Goal: Task Accomplishment & Management: Manage account settings

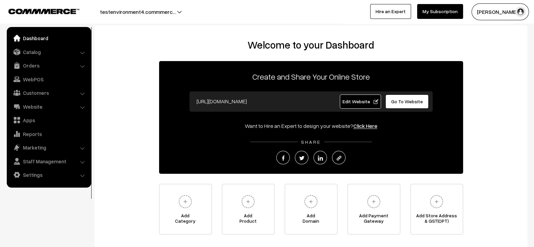
click at [446, 13] on link "My Subscription" at bounding box center [440, 11] width 46 height 15
click at [41, 109] on link "Website" at bounding box center [48, 107] width 80 height 12
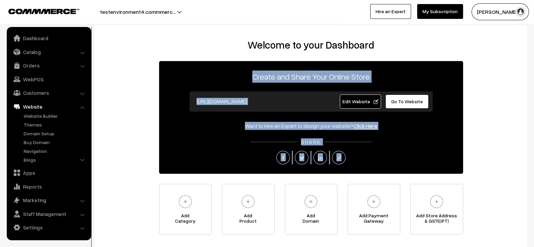
drag, startPoint x: 165, startPoint y: 64, endPoint x: 383, endPoint y: 160, distance: 239.2
click at [383, 160] on div "Create and Share Your Online Store https://testenvironment4.commmerce.com Edit …" at bounding box center [311, 117] width 304 height 113
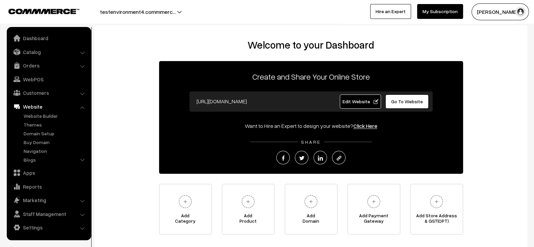
click at [383, 160] on div at bounding box center [311, 158] width 304 height 14
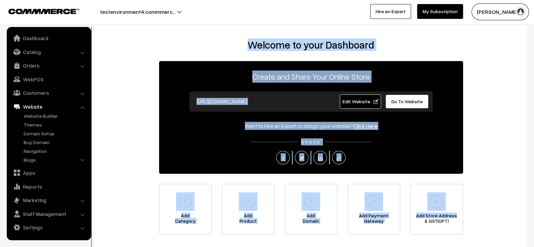
drag, startPoint x: 243, startPoint y: 49, endPoint x: 485, endPoint y: 219, distance: 295.3
click at [485, 219] on div "Welcome to your Dashboard Create and Share Your Online Store https://testenviro…" at bounding box center [310, 137] width 419 height 196
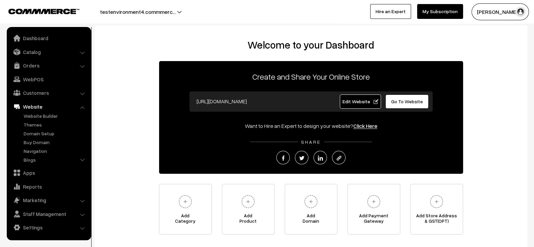
click at [179, 75] on p "Create and Share Your Online Store" at bounding box center [311, 77] width 304 height 12
click at [47, 49] on link "Catalog" at bounding box center [48, 52] width 80 height 12
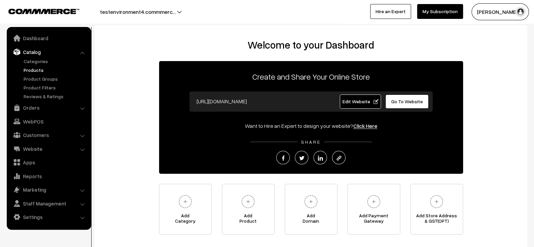
click at [29, 71] on link "Products" at bounding box center [55, 70] width 67 height 7
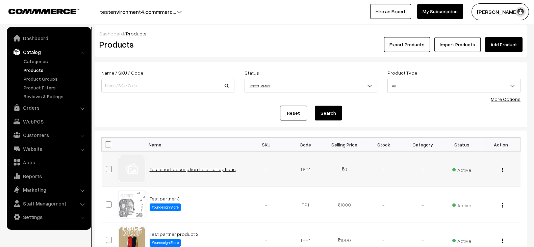
click at [166, 168] on link "Test short description field - all options" at bounding box center [193, 170] width 86 height 6
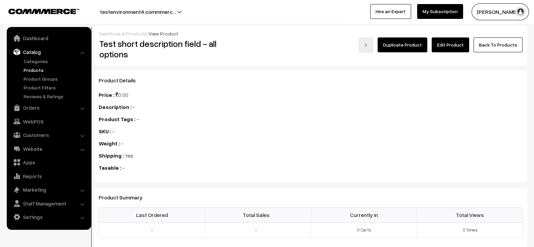
click at [452, 48] on link "Edit Product" at bounding box center [450, 44] width 37 height 15
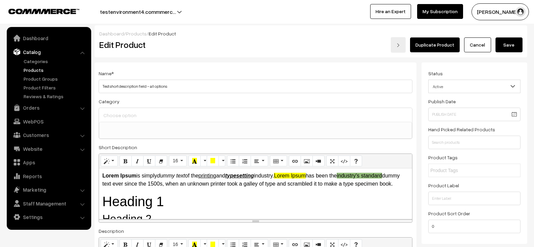
select select
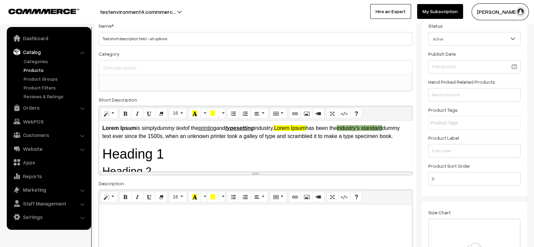
scroll to position [49, 0]
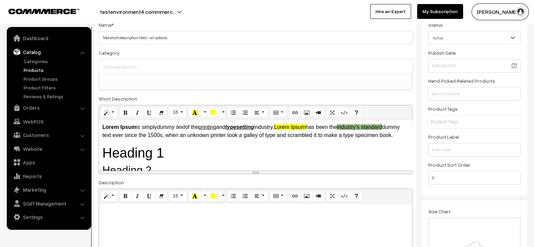
click at [170, 6] on button "testenvironment4.commmerc…" at bounding box center [137, 11] width 123 height 17
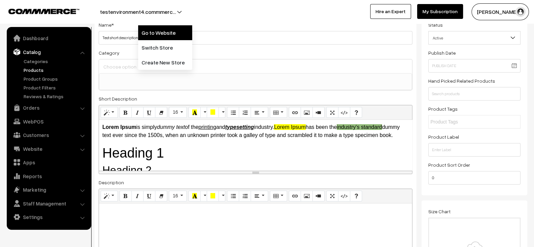
click at [179, 30] on link "Go to Website" at bounding box center [165, 32] width 54 height 15
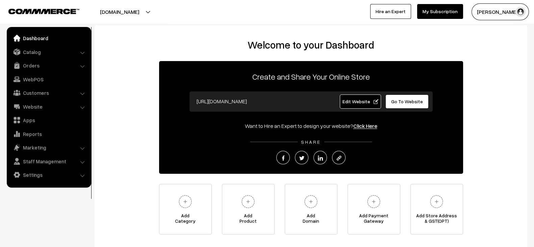
scroll to position [6, 0]
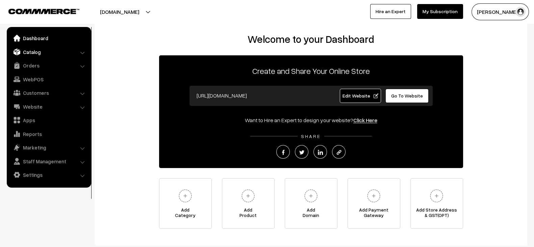
click at [50, 48] on link "Catalog" at bounding box center [48, 52] width 80 height 12
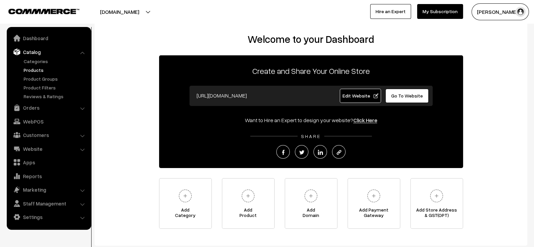
click at [27, 72] on link "Products" at bounding box center [55, 70] width 67 height 7
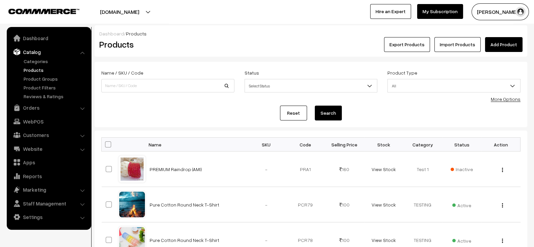
scroll to position [10, 0]
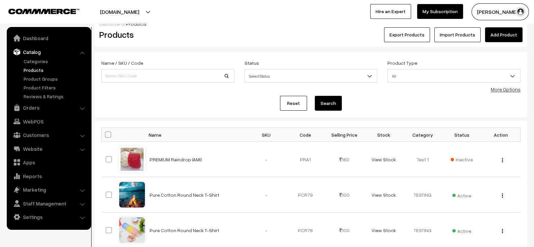
click at [149, 9] on button "[DOMAIN_NAME]" at bounding box center [119, 11] width 86 height 17
click at [145, 25] on link "Go to Website" at bounding box center [163, 32] width 54 height 15
click at [185, 158] on link "PREMIUM Raindrop (AMI)" at bounding box center [176, 160] width 52 height 6
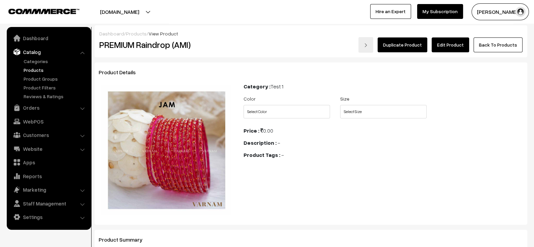
click at [442, 43] on link "Edit Product" at bounding box center [450, 44] width 37 height 15
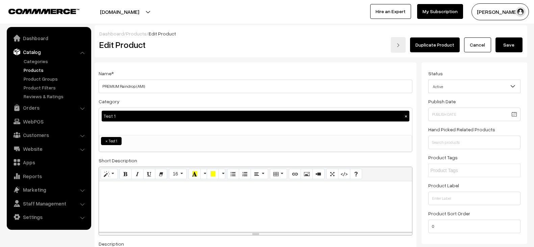
scroll to position [57, 0]
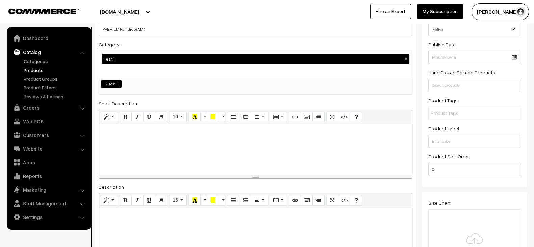
click at [209, 142] on div at bounding box center [255, 149] width 313 height 51
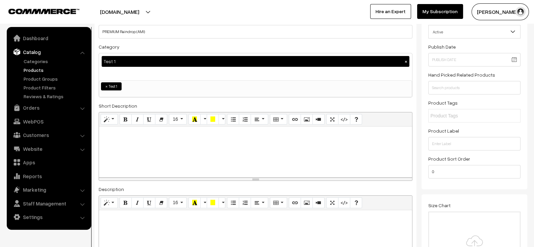
scroll to position [54, 0]
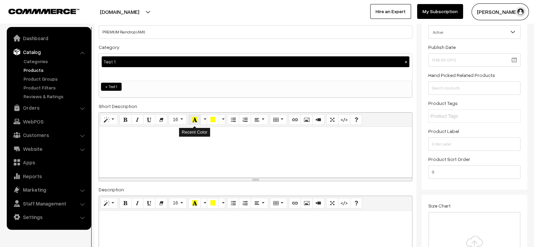
paste div
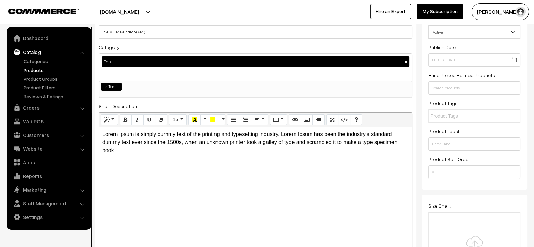
drag, startPoint x: 254, startPoint y: 179, endPoint x: 266, endPoint y: 251, distance: 72.6
click at [266, 193] on html "Thank you for showing interest. Our team will call you shortly. Close beach-bli…" at bounding box center [267, 69] width 534 height 247
click at [132, 135] on p "Lorem Ipsum is simply dummy text of the printing and typesetting industry. Lore…" at bounding box center [255, 142] width 306 height 24
click at [128, 116] on button "Bold (CTRL+B)" at bounding box center [126, 120] width 12 height 11
click at [142, 133] on p "Lorem Ipsum is simply dummy text of the printing and typesetting industry. Lore…" at bounding box center [255, 142] width 306 height 24
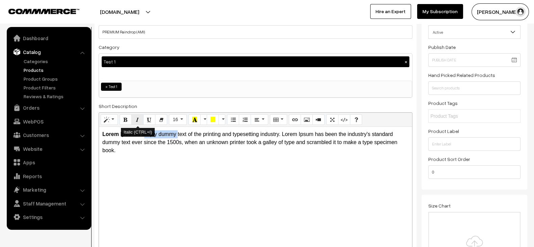
click at [138, 120] on icon "Italic (CTRL+I)" at bounding box center [137, 119] width 5 height 5
drag, startPoint x: 205, startPoint y: 134, endPoint x: 260, endPoint y: 132, distance: 55.4
click at [260, 132] on p "Lorem Ipsum is simply dummy text of the printing and typesetting industry. Lore…" at bounding box center [255, 142] width 306 height 24
click at [150, 117] on icon "Underline (CTRL+U)" at bounding box center [149, 119] width 5 height 5
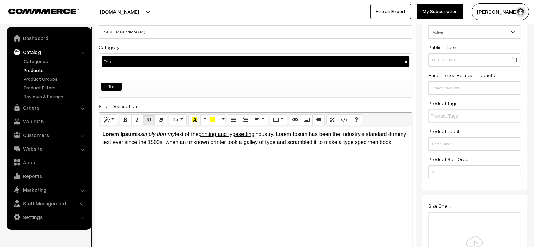
click at [359, 134] on p "Lorem Ipsum is simply dummy text of the printing and typesetting industry. Lore…" at bounding box center [255, 138] width 306 height 16
click at [126, 118] on icon "Bold (CTRL+B)" at bounding box center [125, 119] width 5 height 5
click at [134, 118] on button "Italic (CTRL+I)" at bounding box center [137, 120] width 12 height 11
click at [152, 119] on button "Underline (CTRL+U)" at bounding box center [149, 120] width 12 height 11
drag, startPoint x: 102, startPoint y: 143, endPoint x: 142, endPoint y: 141, distance: 39.9
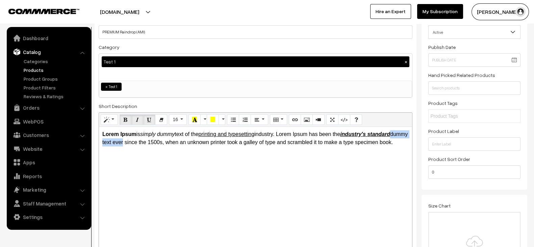
click at [142, 141] on p "Lorem Ipsum is simply dummy text of the printing and typesetting industry. Lore…" at bounding box center [255, 138] width 306 height 16
click at [198, 121] on button "Recent Color" at bounding box center [195, 120] width 12 height 11
drag, startPoint x: 145, startPoint y: 142, endPoint x: 182, endPoint y: 141, distance: 37.2
click at [182, 141] on p "Lorem Ipsum is simply dummy text of the printing and typesetting industry. Lore…" at bounding box center [255, 138] width 306 height 16
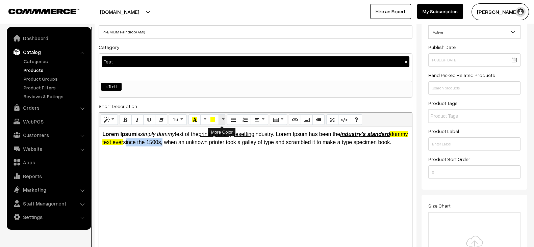
click at [220, 117] on button "More Color" at bounding box center [222, 120] width 7 height 11
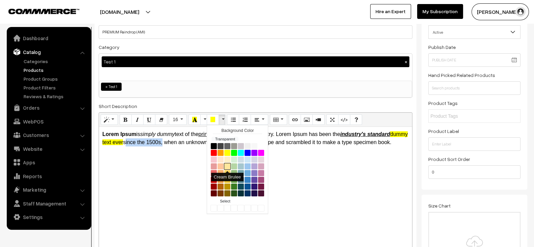
click at [229, 166] on button "Cream Brulee" at bounding box center [227, 166] width 7 height 7
click at [194, 156] on div "Lorem Ipsum is simply dummy text of the printing and typesetting industry. Lore…" at bounding box center [255, 188] width 313 height 123
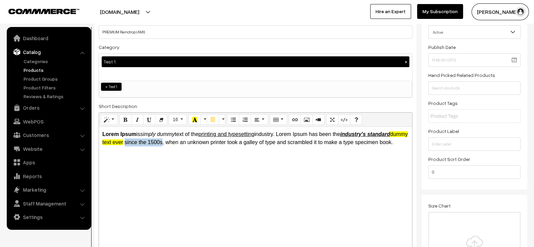
drag, startPoint x: 145, startPoint y: 143, endPoint x: 182, endPoint y: 141, distance: 37.2
click at [182, 141] on p "Lorem Ipsum is simply dummy text of the printing and typesetting industry. Lore…" at bounding box center [255, 138] width 306 height 16
click at [222, 118] on button "More Color" at bounding box center [222, 120] width 7 height 11
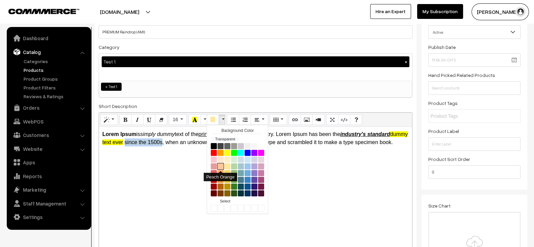
click at [221, 166] on button "Peach Orange" at bounding box center [220, 166] width 7 height 7
click at [184, 144] on p "Lorem Ipsum is simply dummy text of the printing and typesetting industry. Lore…" at bounding box center [255, 138] width 306 height 16
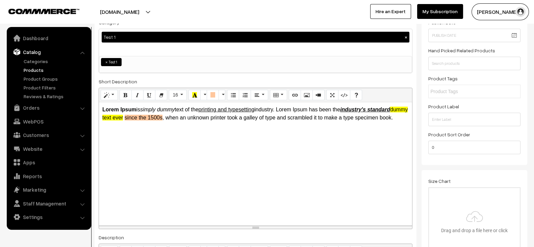
scroll to position [80, 0]
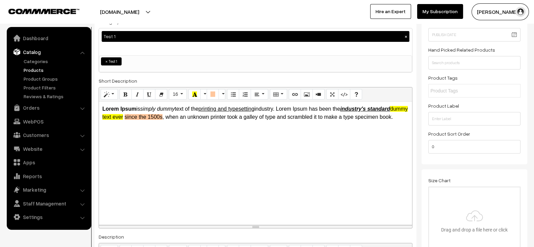
click at [215, 137] on div "Lorem Ipsum is simply dummy text of the printing and typesetting industry. Lore…" at bounding box center [255, 163] width 313 height 123
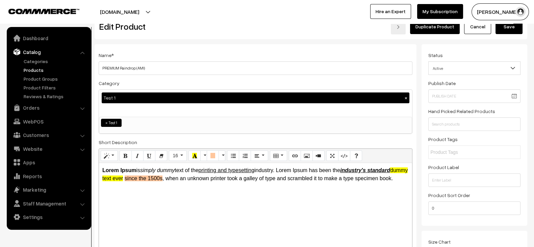
scroll to position [0, 0]
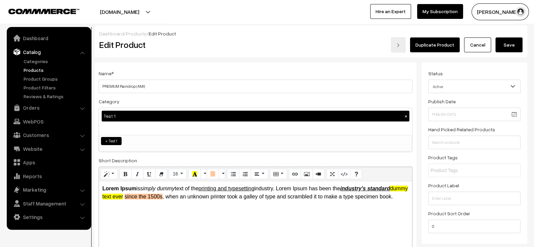
click at [507, 41] on button "Save" at bounding box center [509, 44] width 27 height 15
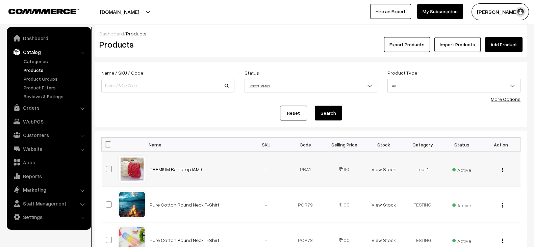
click at [211, 162] on td "PREMIUM Raindrop (AMI)" at bounding box center [196, 169] width 101 height 35
copy tr "PREMIUM Raindrop (AMI)"
click at [181, 169] on link "PREMIUM Raindrop (AMI)" at bounding box center [176, 170] width 52 height 6
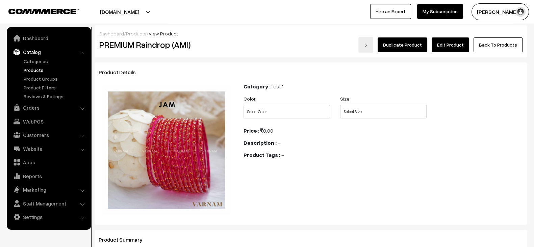
click at [456, 42] on link "Edit Product" at bounding box center [450, 44] width 37 height 15
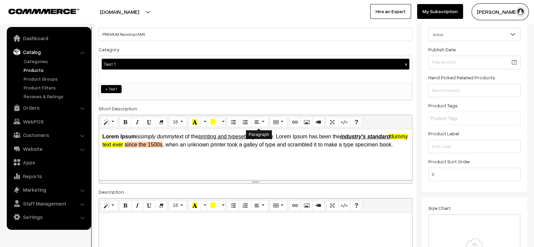
scroll to position [52, 0]
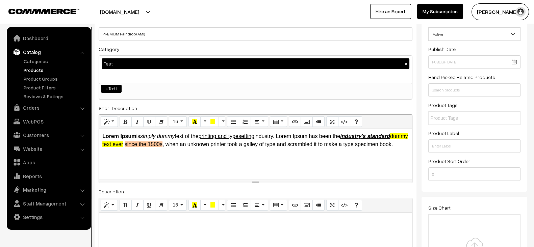
click at [201, 156] on div "Lorem Ipsum is simply dummy text of the printing and typesetting industry. Lore…" at bounding box center [255, 154] width 313 height 51
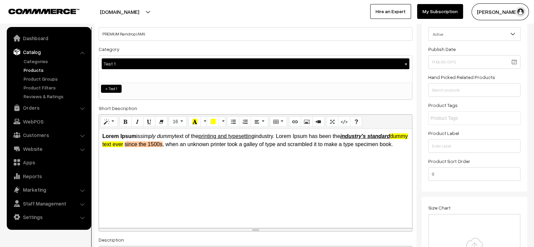
scroll to position [0, 0]
drag, startPoint x: 255, startPoint y: 181, endPoint x: 265, endPoint y: 247, distance: 66.7
click at [265, 247] on div "resize" at bounding box center [255, 247] width 313 height 3
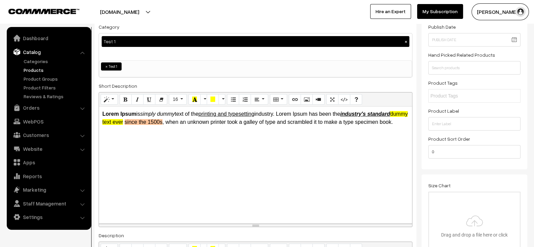
scroll to position [73, 0]
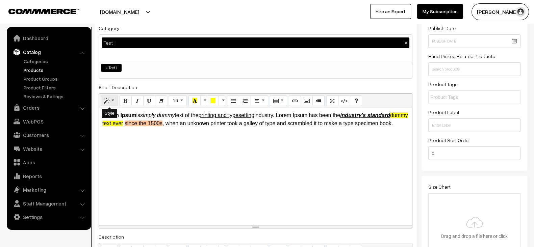
click at [115, 98] on button "Style" at bounding box center [109, 101] width 17 height 11
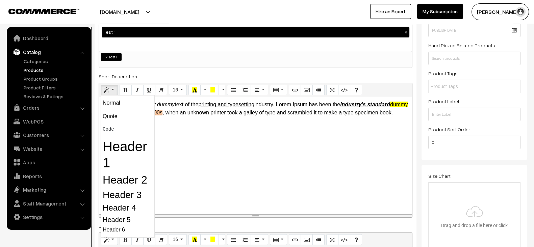
scroll to position [84, 0]
click at [216, 152] on div "Lorem Ipsum is simply dummy text of the printing and typesetting industry. Lore…" at bounding box center [255, 155] width 313 height 117
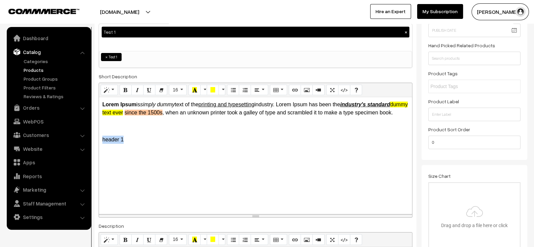
copy p "header 1"
copy p "Header 1"
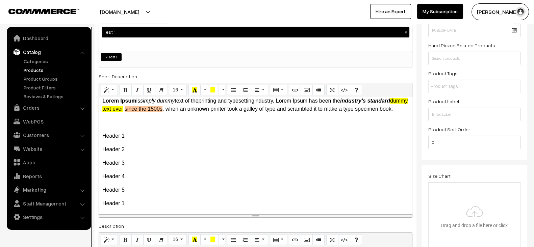
scroll to position [4, 0]
click at [114, 88] on button "Style" at bounding box center [109, 90] width 17 height 11
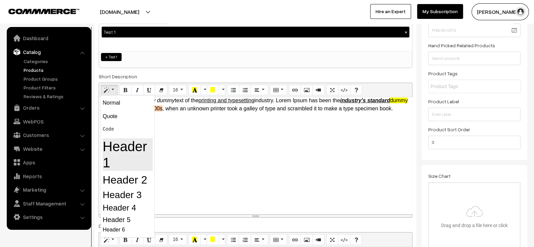
click at [129, 143] on h1 "Header 1" at bounding box center [128, 155] width 50 height 32
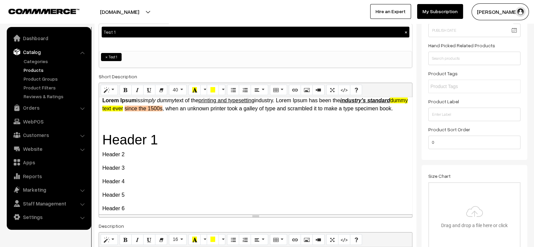
click at [168, 159] on p "Header 2" at bounding box center [255, 155] width 306 height 8
click at [111, 91] on button "Style" at bounding box center [109, 90] width 17 height 11
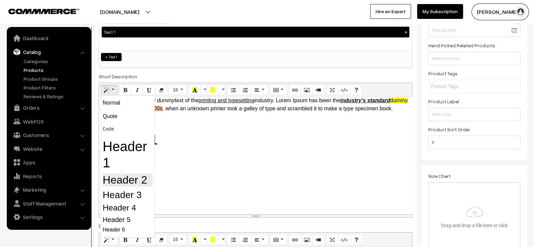
click at [135, 176] on h2 "Header 2" at bounding box center [128, 180] width 50 height 13
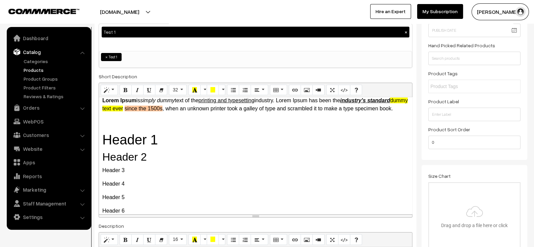
click at [162, 175] on p "Header 3" at bounding box center [255, 171] width 306 height 8
click at [114, 89] on button "Style" at bounding box center [109, 90] width 17 height 11
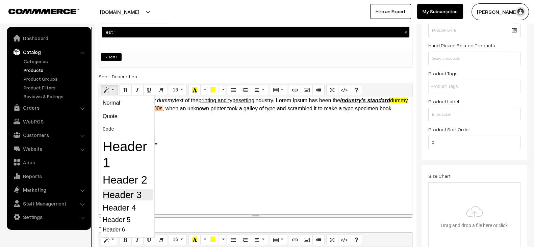
click at [132, 191] on h3 "Header 3" at bounding box center [128, 195] width 50 height 11
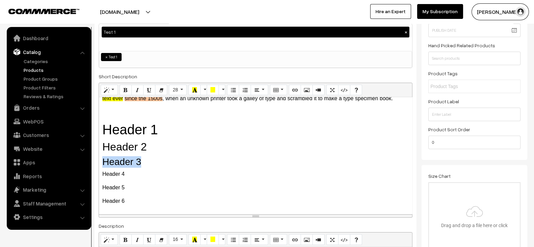
scroll to position [22, 0]
click at [147, 172] on p "Header 4" at bounding box center [255, 174] width 306 height 8
click at [114, 88] on button "Style" at bounding box center [109, 90] width 17 height 11
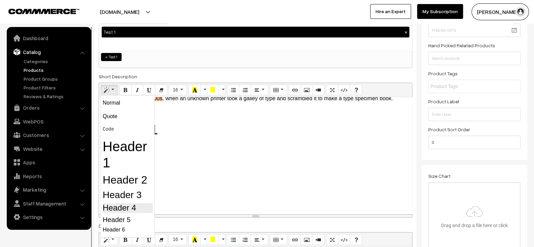
click at [135, 206] on h4 "Header 4" at bounding box center [128, 208] width 50 height 10
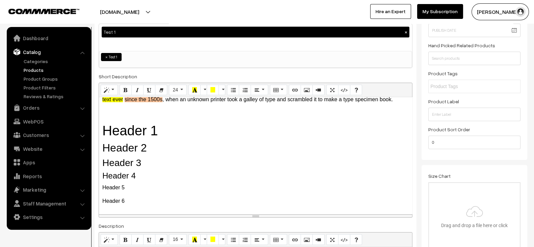
scroll to position [21, 0]
click at [149, 184] on p "Header 5" at bounding box center [255, 188] width 306 height 8
click at [111, 88] on button "Style" at bounding box center [109, 90] width 17 height 11
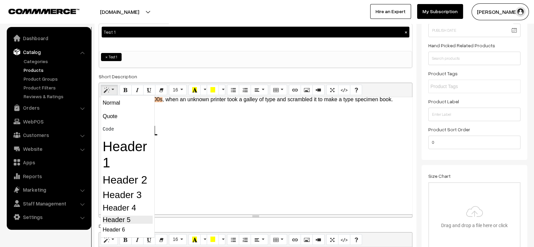
click at [138, 219] on h5 "Header 5" at bounding box center [128, 220] width 50 height 8
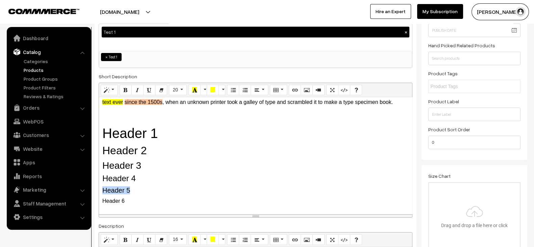
scroll to position [18, 0]
click at [153, 197] on p "Header 6" at bounding box center [255, 201] width 306 height 8
click at [107, 87] on icon "Style" at bounding box center [106, 89] width 5 height 5
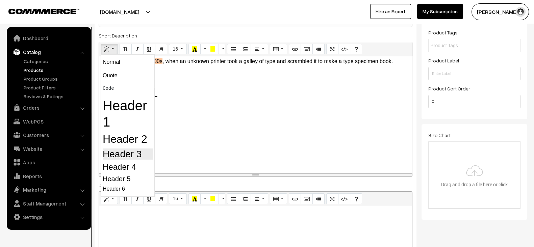
scroll to position [127, 0]
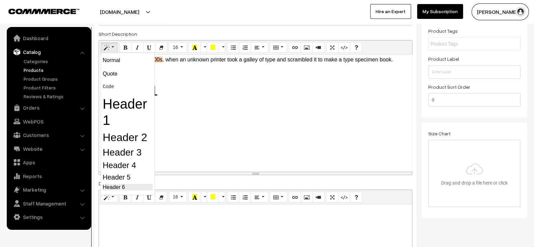
click at [119, 185] on h6 "Header 6" at bounding box center [128, 187] width 50 height 6
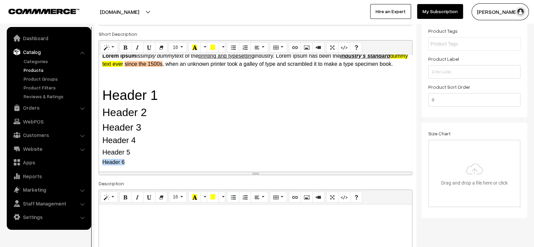
scroll to position [14, 0]
click at [168, 148] on h5 "Header 5" at bounding box center [255, 152] width 306 height 8
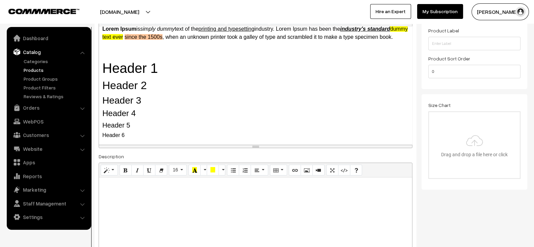
scroll to position [0, 0]
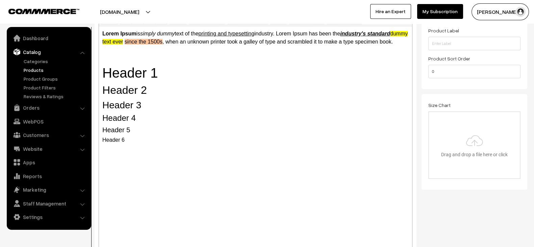
drag, startPoint x: 256, startPoint y: 145, endPoint x: 264, endPoint y: 253, distance: 108.4
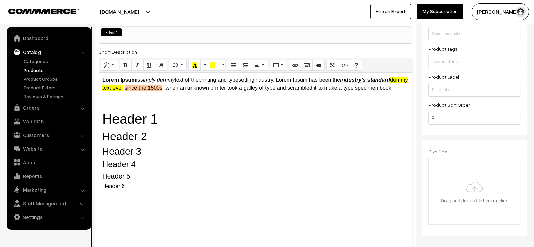
scroll to position [114, 0]
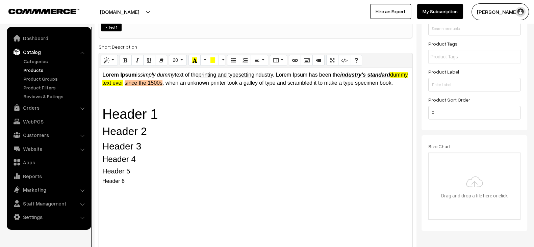
click at [159, 203] on div "Lorem Ipsum is simply dummy text of the printing and typesetting industry. Lore…" at bounding box center [255, 181] width 313 height 226
click at [176, 61] on span "16" at bounding box center [175, 59] width 5 height 5
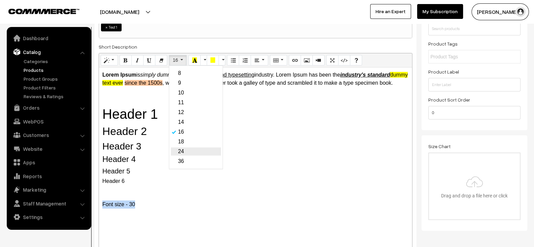
click at [187, 148] on link "24" at bounding box center [196, 152] width 50 height 8
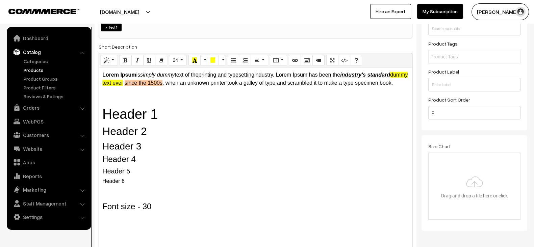
click at [149, 211] on span "Font size - 30" at bounding box center [126, 206] width 49 height 9
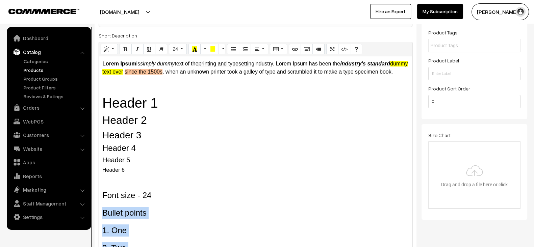
scroll to position [125, 0]
click at [181, 49] on button "24" at bounding box center [178, 49] width 18 height 11
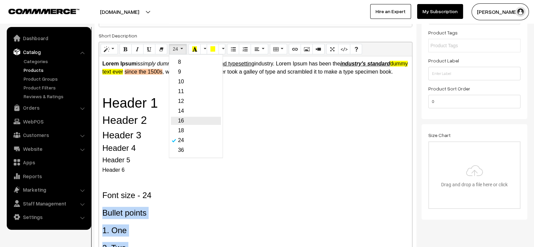
click at [183, 118] on link "16" at bounding box center [196, 121] width 50 height 8
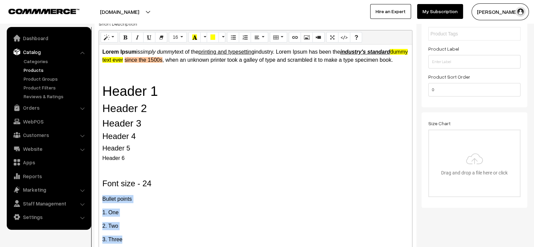
scroll to position [136, 0]
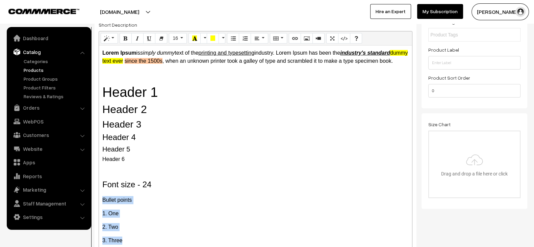
click at [147, 215] on div "Lorem Ipsum is simply dummy text of the printing and typesetting industry. Lore…" at bounding box center [255, 159] width 313 height 226
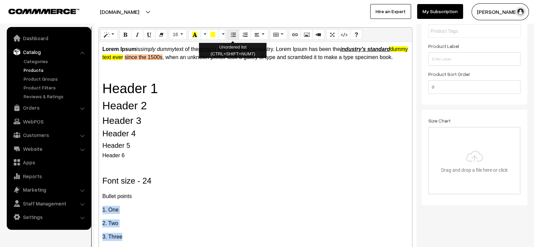
click at [232, 35] on icon "Unordered list (CTRL+SHIFT+NUM7)" at bounding box center [233, 34] width 5 height 5
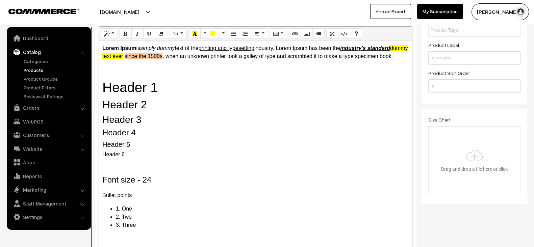
click at [206, 166] on div "Lorem Ipsum is simply dummy text of the printing and typesetting industry. Lore…" at bounding box center [255, 154] width 313 height 226
click at [179, 229] on li "3. Three" at bounding box center [262, 225] width 293 height 8
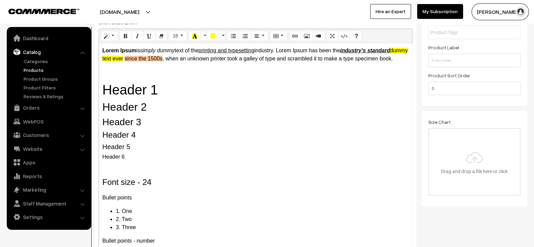
scroll to position [136, 0]
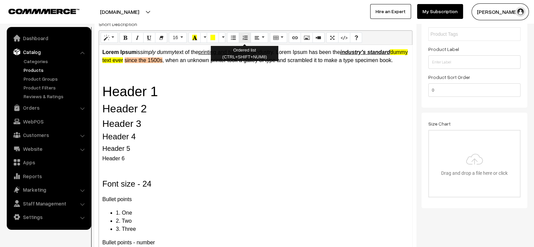
click at [243, 39] on icon "Ordered list (CTRL+SHIFT+NUM8)" at bounding box center [245, 37] width 5 height 5
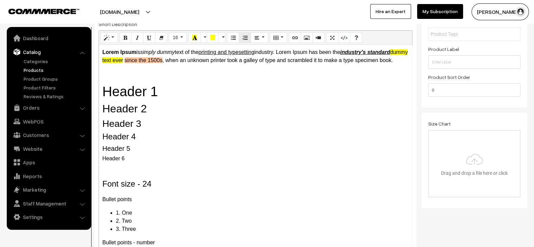
scroll to position [277, 0]
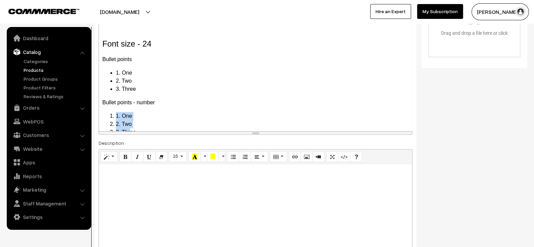
click at [224, 117] on div "Lorem Ipsum is simply dummy text of the printing and typesetting industry. Lore…" at bounding box center [255, 18] width 313 height 226
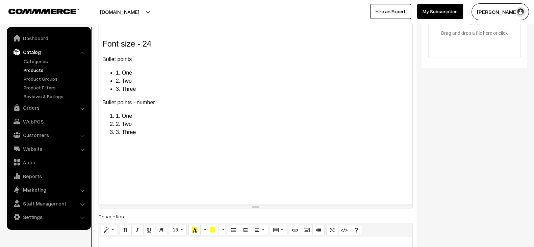
drag, startPoint x: 257, startPoint y: 132, endPoint x: 255, endPoint y: 204, distance: 72.3
click at [255, 205] on div "resize" at bounding box center [255, 206] width 313 height 3
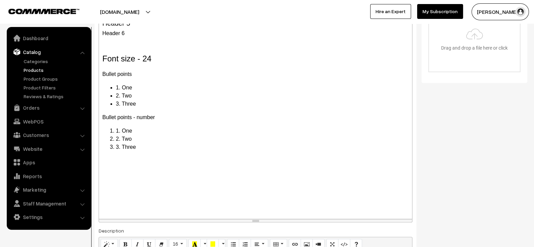
scroll to position [262, 0]
click at [153, 175] on div "Lorem Ipsum is simply dummy text of the printing and typesetting industry. Lore…" at bounding box center [255, 68] width 313 height 299
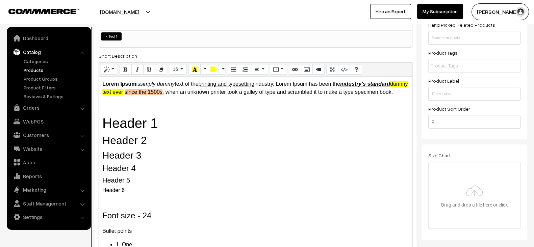
scroll to position [103, 0]
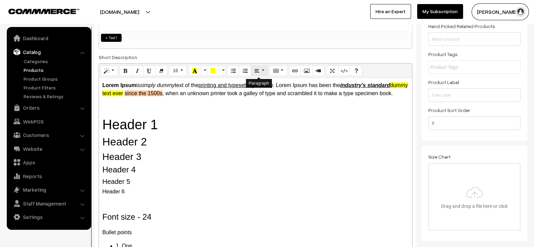
click at [257, 70] on icon "Paragraph" at bounding box center [256, 70] width 5 height 5
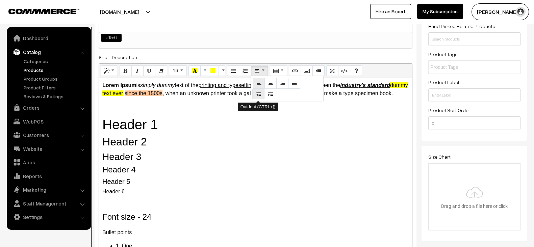
click at [257, 89] on button "Outdent (CTRL+[)" at bounding box center [258, 94] width 12 height 11
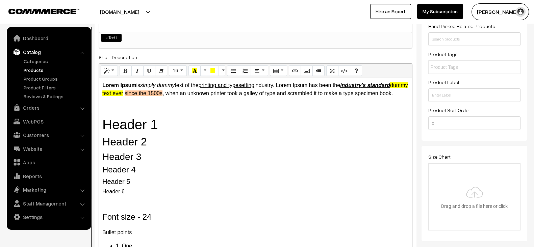
scroll to position [320, 0]
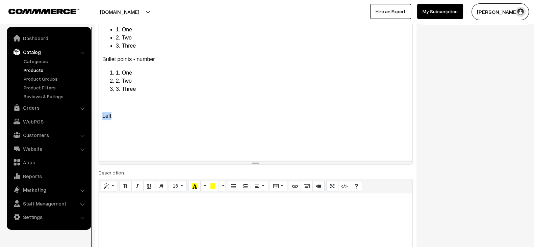
click at [197, 120] on p "Left" at bounding box center [255, 116] width 306 height 8
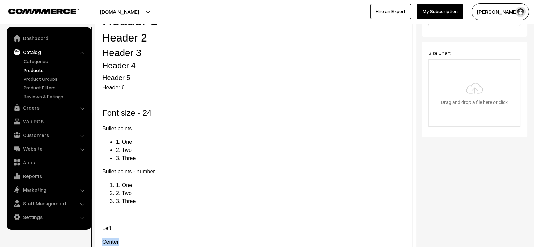
scroll to position [125, 0]
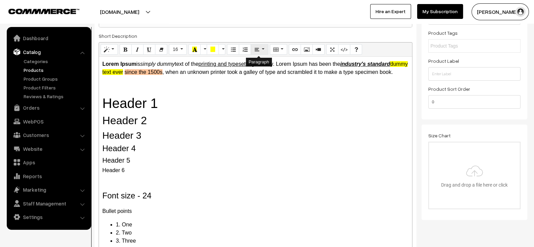
click at [258, 49] on button "Paragraph" at bounding box center [259, 49] width 17 height 11
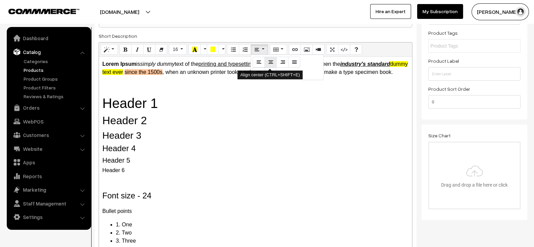
click at [270, 66] on button "Align center (CTRL+SHIFT+E)" at bounding box center [271, 62] width 12 height 11
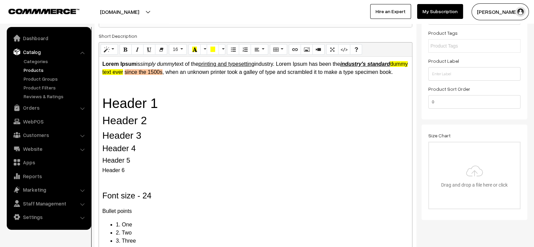
scroll to position [333, 0]
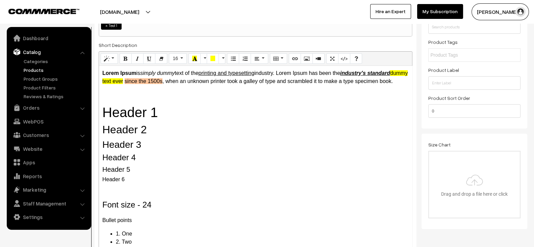
scroll to position [112, 0]
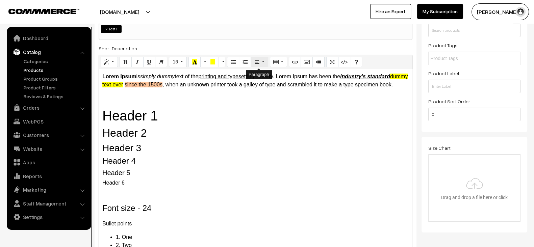
click at [260, 57] on button "Paragraph" at bounding box center [259, 62] width 17 height 11
click at [284, 75] on button "Align right (CTRL+SHIFT+R)" at bounding box center [282, 74] width 12 height 11
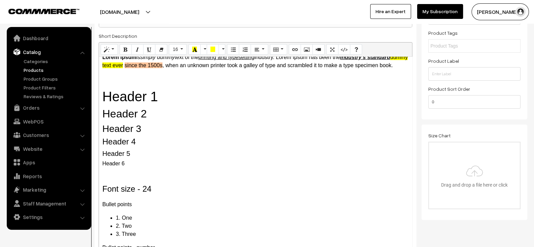
scroll to position [105, 0]
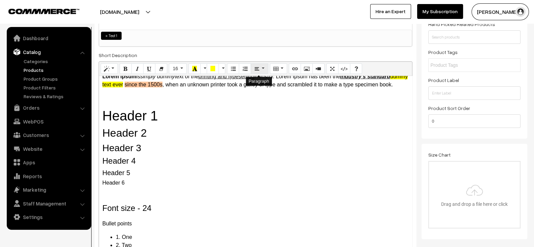
click at [257, 70] on icon "Paragraph" at bounding box center [256, 68] width 5 height 5
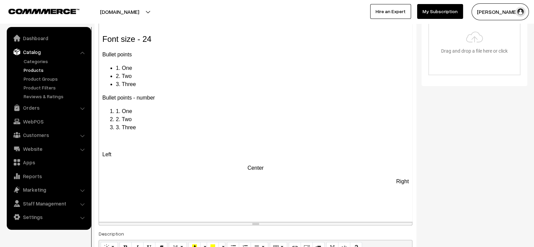
scroll to position [259, 0]
click at [253, 210] on p at bounding box center [255, 208] width 306 height 8
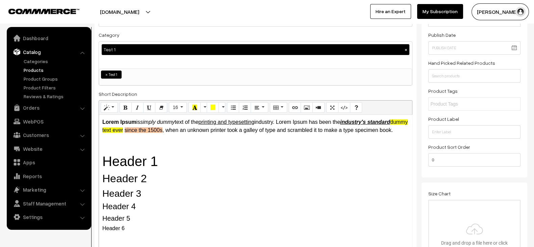
scroll to position [59, 0]
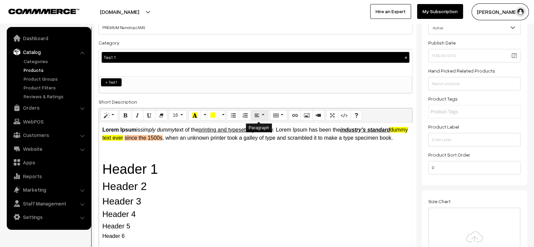
click at [257, 114] on icon "Paragraph" at bounding box center [256, 114] width 5 height 5
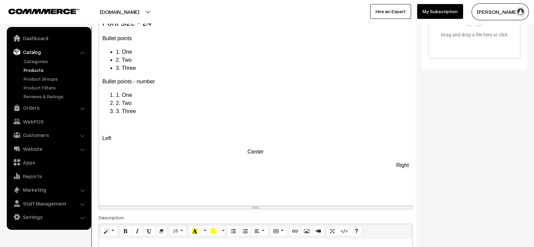
scroll to position [276, 0]
click at [206, 180] on p at bounding box center [255, 178] width 306 height 8
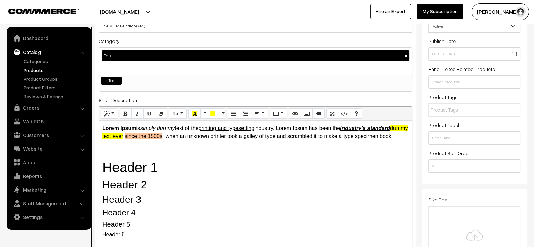
scroll to position [58, 0]
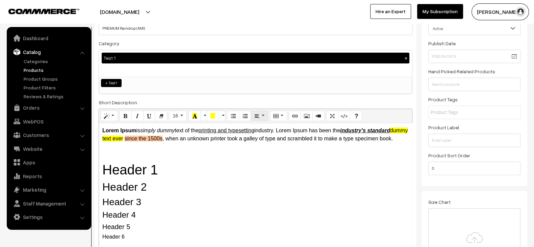
click at [257, 117] on icon "Paragraph" at bounding box center [256, 115] width 5 height 5
click at [297, 128] on button "Justify full (CTRL+SHIFT+J)" at bounding box center [294, 128] width 12 height 11
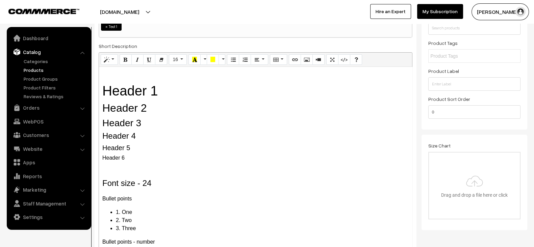
scroll to position [114, 0]
click at [262, 60] on button "Paragraph" at bounding box center [259, 60] width 17 height 11
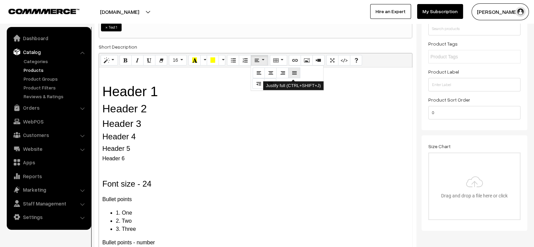
click at [295, 73] on icon "Justify full (CTRL+SHIFT+J)" at bounding box center [294, 72] width 5 height 5
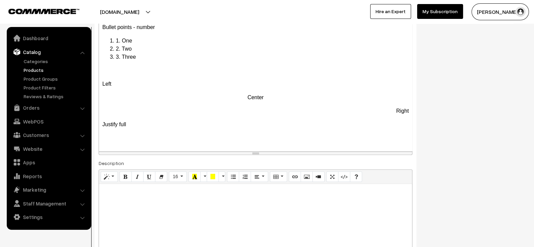
click at [267, 137] on p at bounding box center [255, 138] width 306 height 8
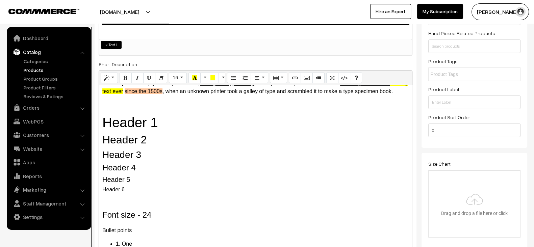
scroll to position [96, 0]
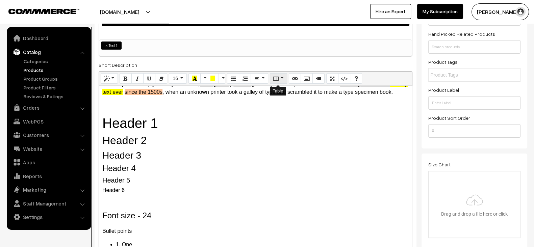
click at [279, 80] on button "Table" at bounding box center [278, 78] width 17 height 11
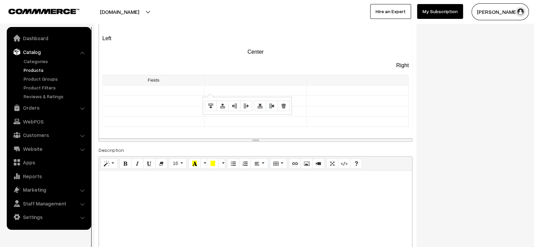
click at [297, 86] on td at bounding box center [256, 80] width 102 height 10
click at [329, 86] on td at bounding box center [358, 80] width 102 height 10
click at [192, 96] on td at bounding box center [154, 90] width 102 height 10
click at [219, 96] on td at bounding box center [256, 90] width 102 height 10
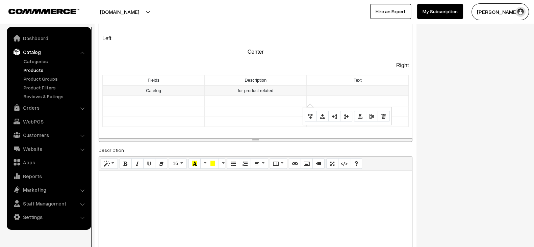
click at [337, 92] on td at bounding box center [358, 90] width 102 height 10
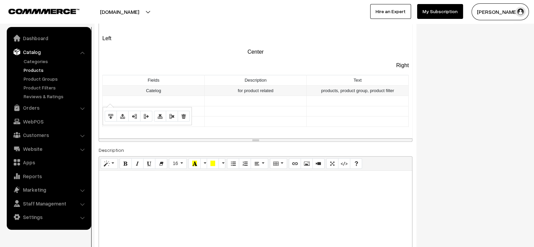
click at [150, 96] on td "Catelog" at bounding box center [154, 90] width 102 height 10
click at [177, 106] on td at bounding box center [154, 101] width 102 height 10
click at [257, 105] on td at bounding box center [256, 101] width 102 height 10
click at [57, 109] on link "Orders" at bounding box center [48, 108] width 80 height 12
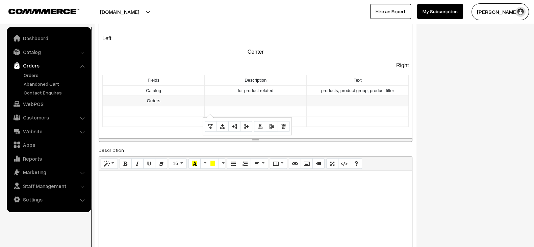
click at [243, 106] on td at bounding box center [256, 101] width 102 height 10
click at [320, 104] on td at bounding box center [358, 101] width 102 height 10
click at [355, 106] on td "Orders,, abondoned cart" at bounding box center [358, 101] width 102 height 10
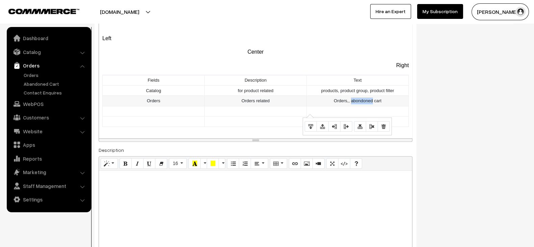
click at [355, 106] on td "Orders,, abondoned cart" at bounding box center [358, 101] width 102 height 10
click at [183, 117] on td at bounding box center [154, 111] width 102 height 10
click at [73, 123] on link "Customers" at bounding box center [48, 117] width 80 height 12
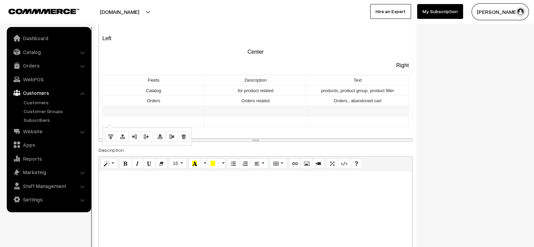
click at [156, 117] on td at bounding box center [154, 111] width 102 height 10
click at [241, 116] on td at bounding box center [256, 111] width 102 height 10
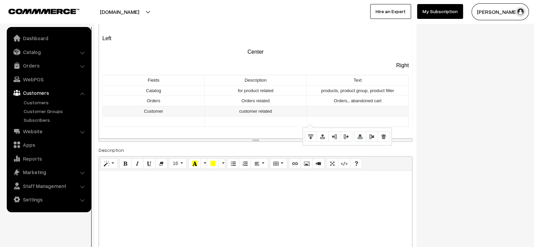
click at [311, 116] on td at bounding box center [358, 111] width 102 height 10
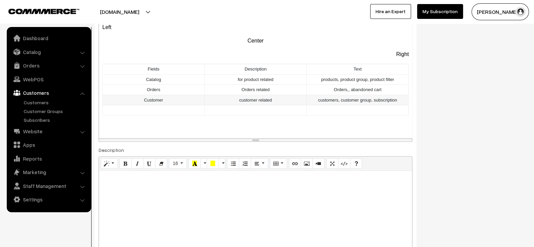
scroll to position [74, 0]
click at [181, 112] on td at bounding box center [154, 110] width 102 height 10
click at [57, 131] on link "Website" at bounding box center [48, 131] width 80 height 12
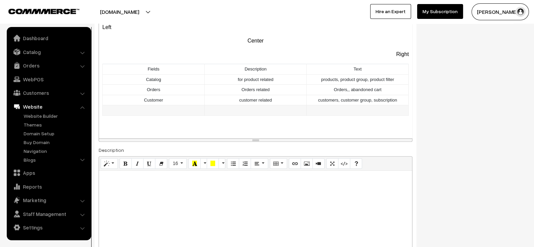
click at [174, 113] on td at bounding box center [154, 110] width 102 height 10
click at [242, 108] on td at bounding box center [256, 110] width 102 height 10
click at [343, 106] on td at bounding box center [358, 110] width 102 height 10
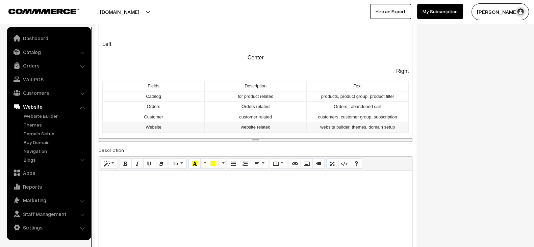
scroll to position [49, 0]
click at [151, 92] on td "Fields" at bounding box center [154, 86] width 102 height 10
click at [252, 92] on td "Description" at bounding box center [256, 86] width 102 height 10
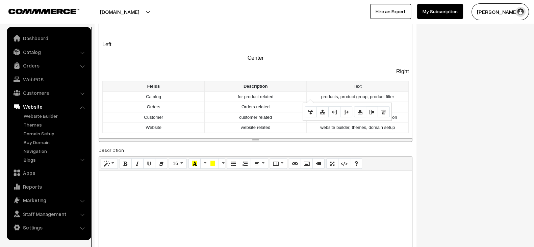
click at [356, 92] on td "Text" at bounding box center [358, 86] width 102 height 10
click at [351, 90] on td "Text" at bounding box center [358, 86] width 102 height 10
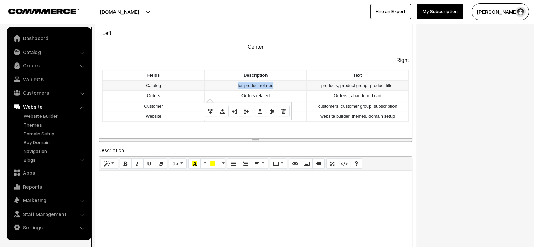
drag, startPoint x: 231, startPoint y: 91, endPoint x: 276, endPoint y: 91, distance: 44.9
click at [276, 91] on td "for product related" at bounding box center [256, 85] width 102 height 10
click at [253, 100] on td "Orders related" at bounding box center [256, 96] width 102 height 10
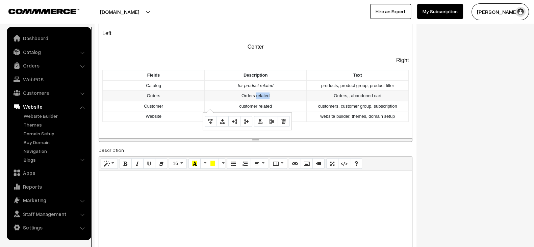
click at [253, 100] on td "Orders related" at bounding box center [256, 96] width 102 height 10
click at [248, 111] on td "customer related" at bounding box center [256, 106] width 102 height 10
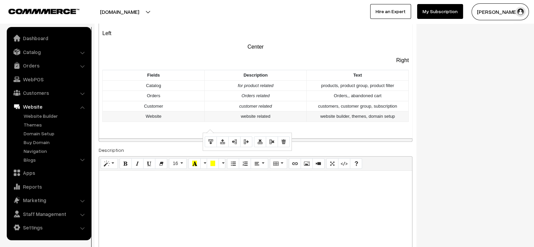
click at [247, 122] on td "website related" at bounding box center [256, 116] width 102 height 10
click at [316, 91] on td "products, product group, product filter" at bounding box center [358, 85] width 102 height 10
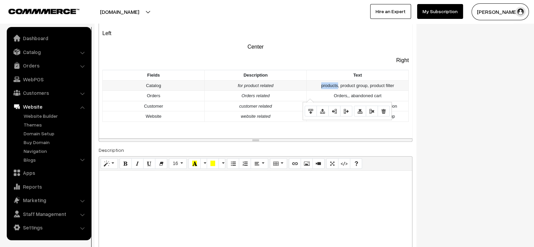
click at [316, 91] on td "products, product group, product filter" at bounding box center [358, 85] width 102 height 10
click at [337, 101] on td "Orders,, abandoned cart" at bounding box center [358, 96] width 102 height 10
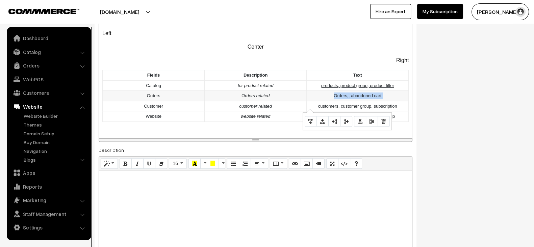
click at [337, 101] on td "Orders,, abandoned cart" at bounding box center [358, 96] width 102 height 10
click at [350, 110] on td "customers, customer group, subscription" at bounding box center [358, 106] width 102 height 10
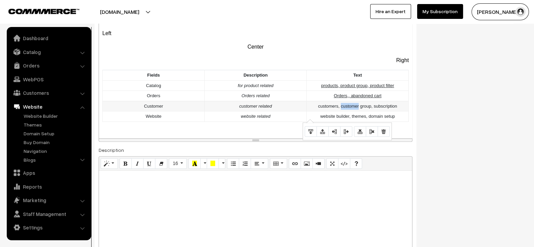
click at [350, 110] on td "customers, customer group, subscription" at bounding box center [358, 106] width 102 height 10
click at [345, 122] on td "website builder, themes, domain setup" at bounding box center [358, 116] width 102 height 10
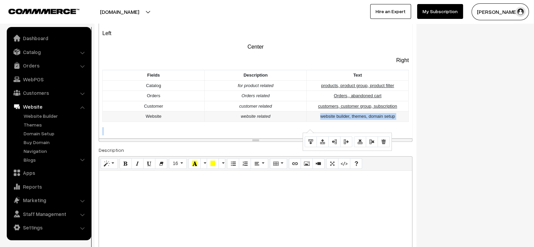
click at [345, 122] on td "website builder, themes, domain setup" at bounding box center [358, 116] width 102 height 10
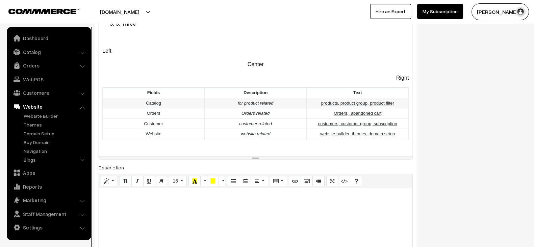
scroll to position [74, 0]
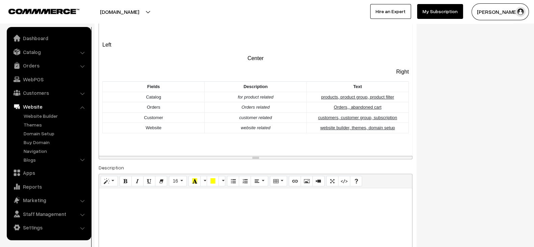
click at [256, 156] on div "Normal Quote Code Header 1 Header 2 Header 3 Header 4 Header 5 Header 6 13 8 9 …" at bounding box center [256, 1] width 314 height 318
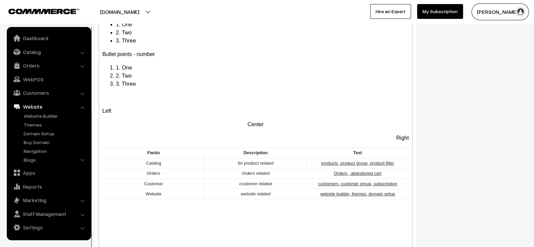
scroll to position [0, 0]
drag, startPoint x: 256, startPoint y: 156, endPoint x: 265, endPoint y: 266, distance: 110.8
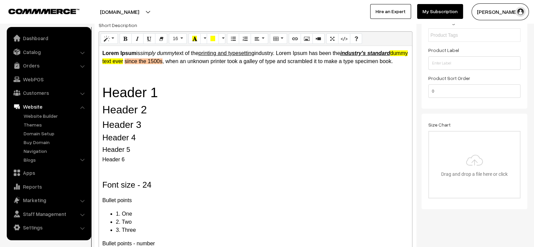
scroll to position [126, 0]
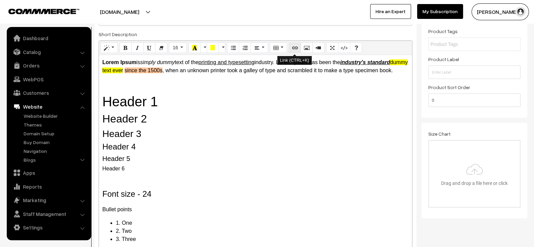
click at [295, 45] on icon "Link (CTRL+K)" at bounding box center [295, 47] width 5 height 5
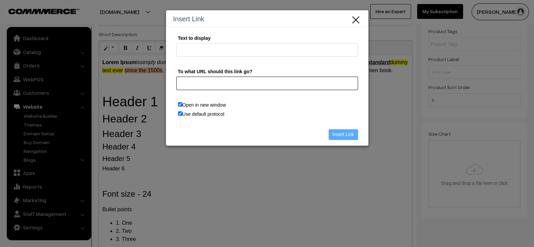
paste input "https://beach-bliss.commmerce.com/products/premium-raindrop-ami-1"
type input "https://beach-bliss.commmerce.com/products/premium-raindrop-ami-1"
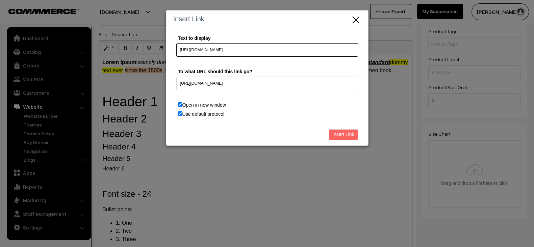
drag, startPoint x: 316, startPoint y: 51, endPoint x: 147, endPoint y: 59, distance: 169.1
click at [147, 59] on div "Insert Link Text to display https://beach-bliss.commmerce.com/products/premium-…" at bounding box center [267, 123] width 534 height 247
type input "Product url"
drag, startPoint x: 262, startPoint y: 83, endPoint x: 447, endPoint y: 68, distance: 185.4
click at [447, 68] on div "Insert Link Text to display Product url To what URL should this link go? https:…" at bounding box center [267, 123] width 534 height 247
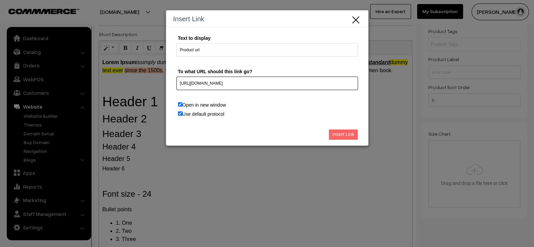
type input "https://beach-bliss.commmerce.com/products"
click at [346, 131] on input "Insert Link" at bounding box center [343, 134] width 29 height 11
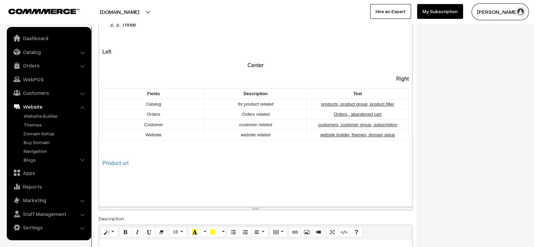
scroll to position [385, 0]
click at [189, 180] on div "Lorem Ipsum is simply dummy text of the printing and typesetting industry. Lore…" at bounding box center [255, 1] width 313 height 409
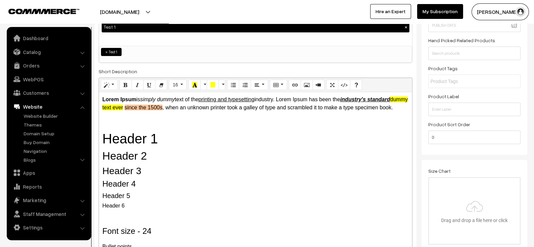
scroll to position [90, 0]
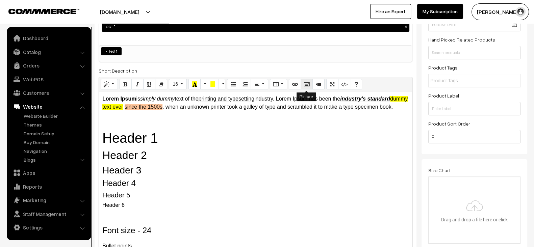
click at [307, 83] on icon "Picture" at bounding box center [306, 83] width 5 height 5
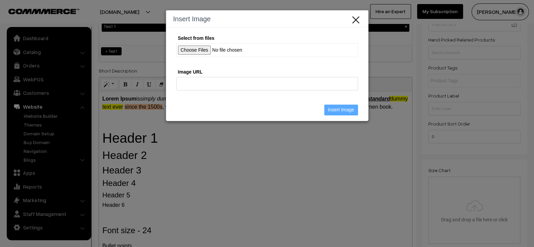
click at [193, 47] on input "Select from files" at bounding box center [267, 50] width 182 height 14
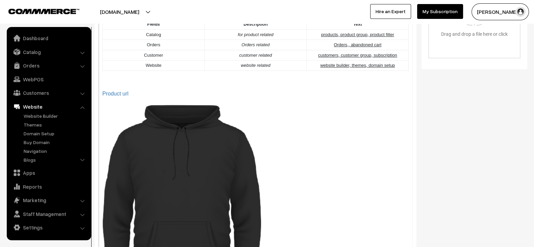
scroll to position [278, 0]
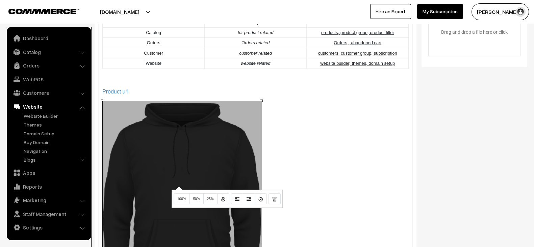
click at [178, 185] on div "Normal Quote Code Header 1 Header 2 Header 3 Header 4 Header 5 Header 6 16 8 9 …" at bounding box center [256, 103] width 314 height 428
click at [178, 186] on div at bounding box center [178, 188] width 7 height 4
click at [209, 198] on span "25%" at bounding box center [210, 199] width 7 height 4
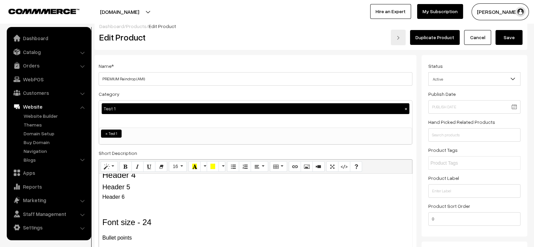
scroll to position [0, 0]
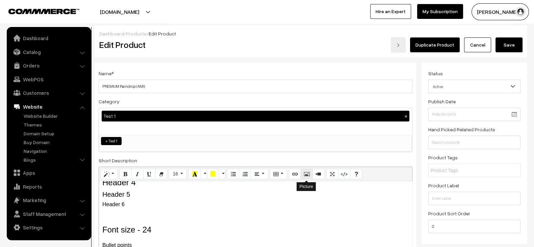
click at [306, 173] on icon "Picture" at bounding box center [306, 173] width 5 height 5
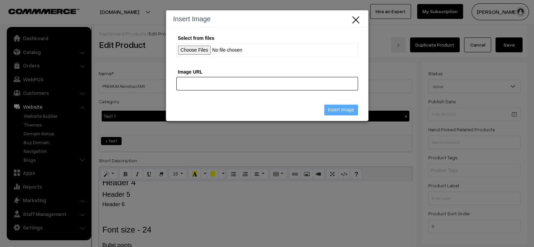
paste input "https://cdn.commmerce.com/uploads/beach-bliss/productImages/full/17563776857659…"
type input "https://cdn.commmerce.com/uploads/beach-bliss/productImages/full/17563776857659…"
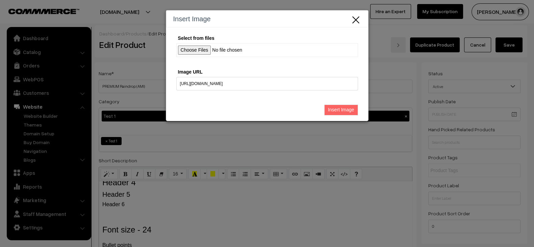
scroll to position [0, 0]
click at [340, 107] on input "Insert Image" at bounding box center [341, 110] width 34 height 11
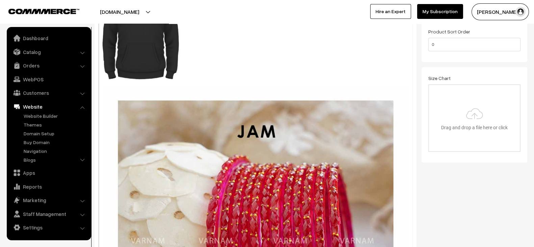
scroll to position [185, 0]
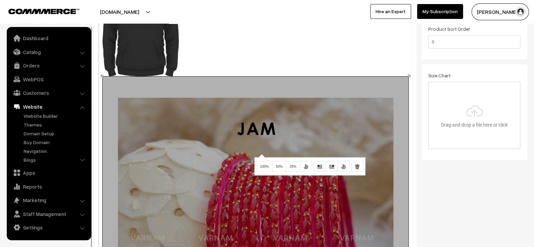
click at [261, 153] on div "Normal Quote Code Header 1 Header 2 Header 3 Header 4 Header 5 Header 6 16 8 9 …" at bounding box center [256, 196] width 314 height 428
click at [261, 154] on div at bounding box center [261, 156] width 7 height 4
click at [294, 166] on span "25%" at bounding box center [293, 167] width 7 height 4
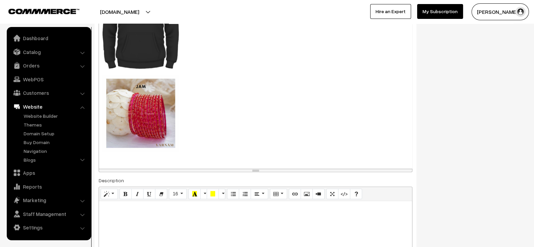
scroll to position [163, 0]
click at [257, 155] on p at bounding box center [255, 117] width 306 height 85
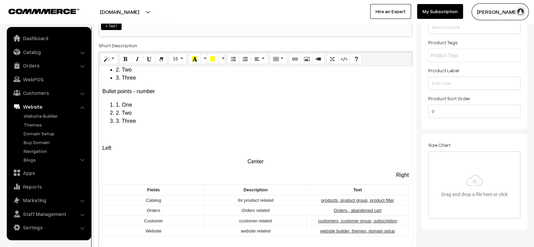
scroll to position [115, 0]
click at [322, 61] on button "Video" at bounding box center [318, 59] width 12 height 11
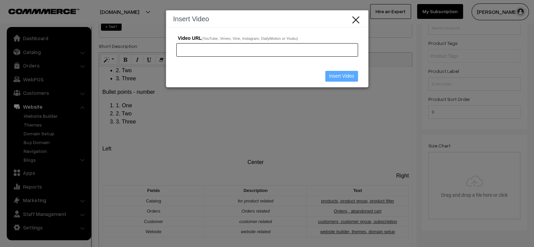
paste input "https://youtu.be/boJG84Jcf-4"
type input "https://youtu.be/boJG84Jcf-4"
click at [341, 75] on input "Insert Video" at bounding box center [341, 76] width 32 height 11
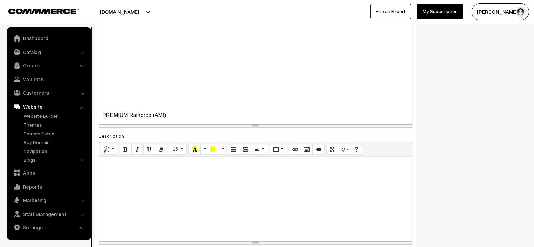
scroll to position [177, 0]
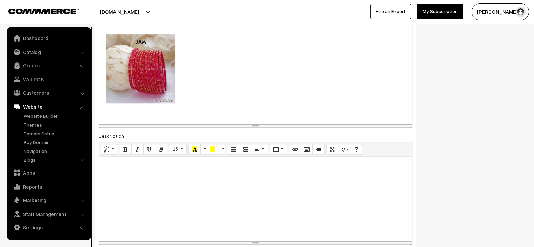
click at [236, 111] on p at bounding box center [255, 72] width 306 height 85
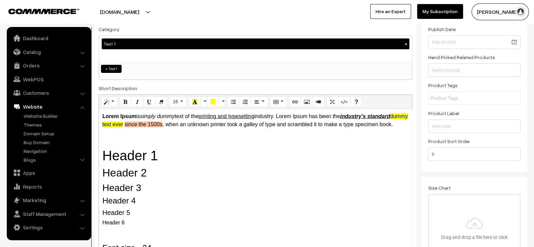
scroll to position [47, 0]
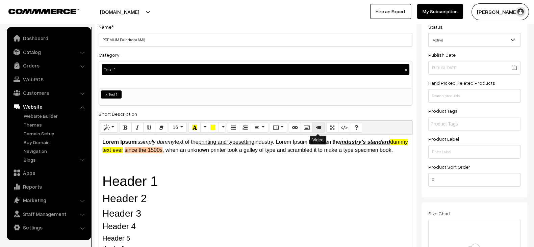
click at [319, 127] on icon "Video" at bounding box center [318, 127] width 5 height 5
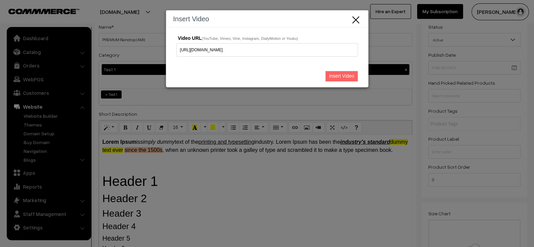
click at [345, 79] on input "Insert Video" at bounding box center [341, 76] width 32 height 11
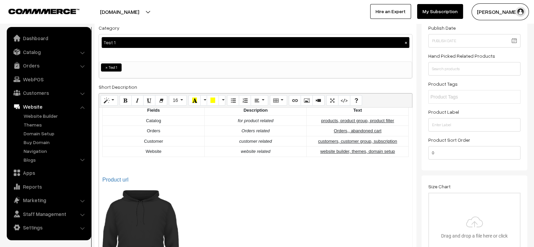
scroll to position [0, 0]
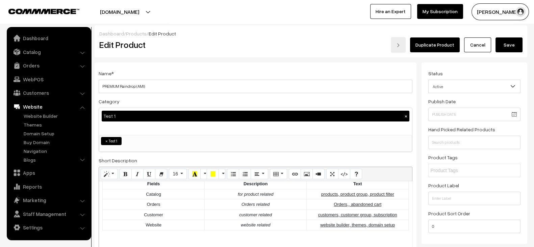
click at [516, 44] on button "Save" at bounding box center [509, 44] width 27 height 15
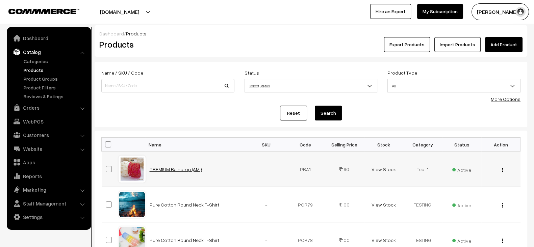
click at [193, 171] on link "PREMIUM Raindrop (AMI)" at bounding box center [176, 170] width 52 height 6
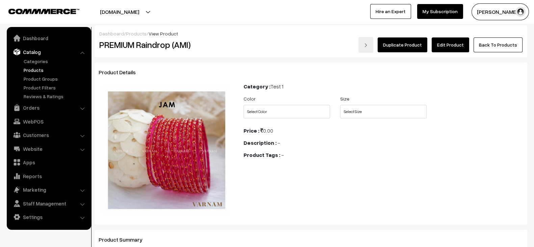
click at [459, 49] on link "Edit Product" at bounding box center [450, 44] width 37 height 15
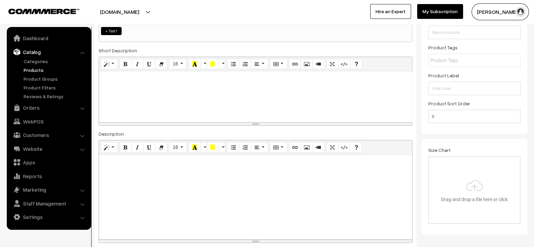
scroll to position [657, 0]
click at [279, 112] on div "Lorem Ipsum is simply dummy text of the printing and typesetting industry. Lore…" at bounding box center [255, 96] width 313 height 51
click at [339, 67] on button "Code View" at bounding box center [344, 64] width 12 height 11
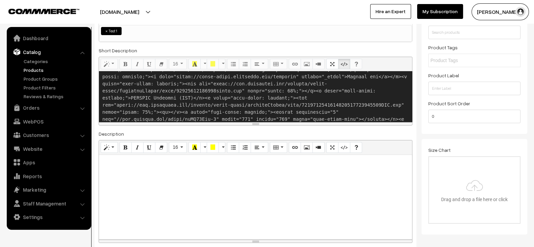
scroll to position [136, 0]
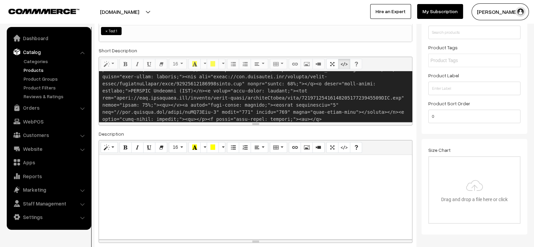
paste textarea "<p><b>Wireless Bluetooth Headphones</b></p> <ul> <li>High-fidelity sound</li> <…"
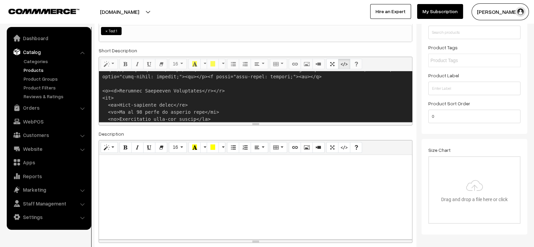
scroll to position [0, 0]
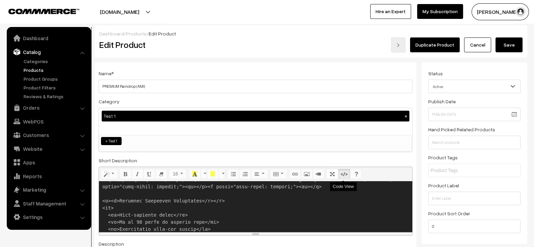
type textarea "<p><b>Lorem Ipsum</b> is <i>simply dummy</i> text of the <u>printing and typese…"
click at [343, 170] on button "Code View" at bounding box center [344, 174] width 12 height 11
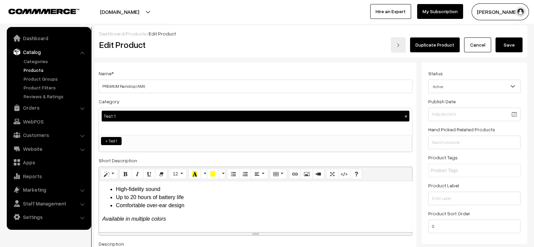
click at [513, 43] on button "Save" at bounding box center [509, 44] width 27 height 15
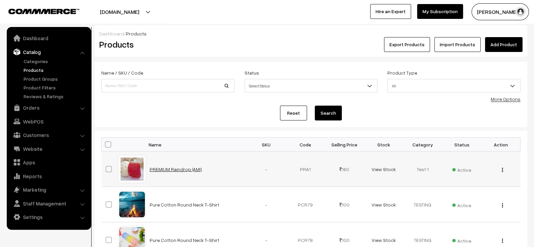
click at [173, 167] on link "PREMIUM Raindrop (AMI)" at bounding box center [176, 170] width 52 height 6
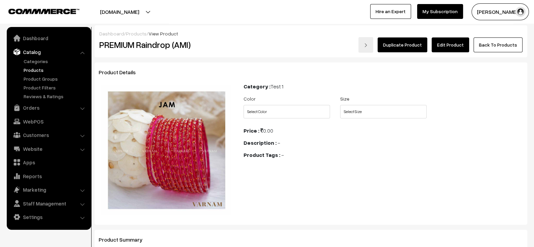
click at [459, 46] on link "Edit Product" at bounding box center [450, 44] width 37 height 15
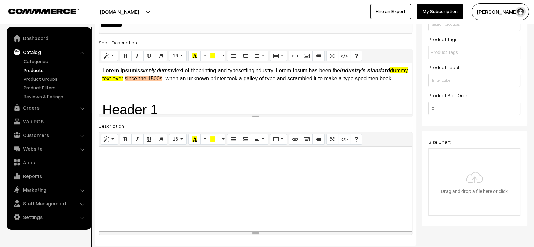
scroll to position [109, 0]
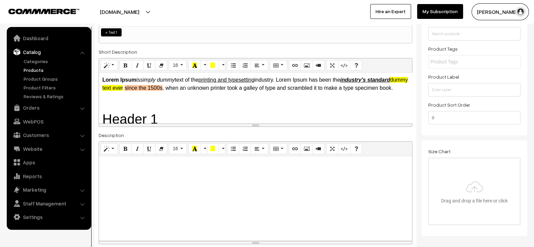
click at [332, 92] on p "Lorem Ipsum is simply dummy text of the printing and typesetting industry. Lore…" at bounding box center [255, 84] width 306 height 16
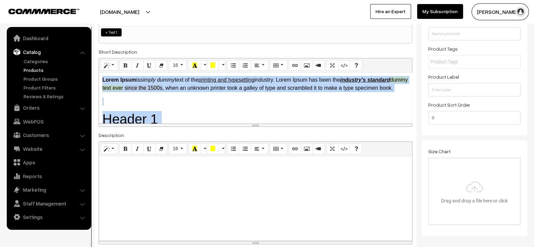
copy div "Lorem Ipsum is simply dummy text of the printing and typesetting industry. Lore…"
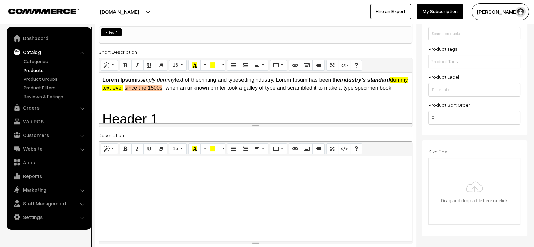
click at [230, 194] on div at bounding box center [255, 198] width 313 height 84
paste div
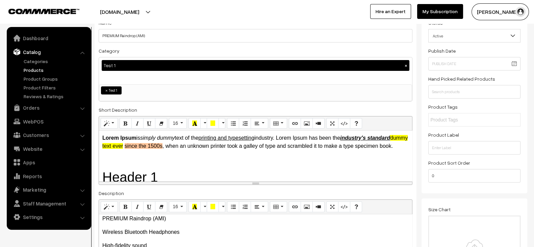
scroll to position [0, 0]
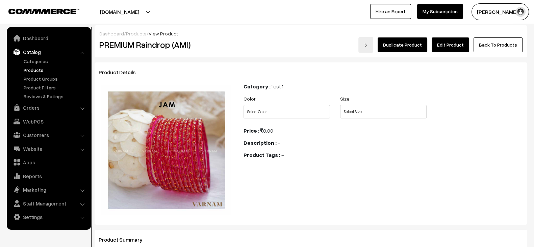
click at [451, 52] on div "Dashboard / Products / View Product PREMIUM Raindrop (AMI) Duplicate Product Ed…" at bounding box center [311, 41] width 433 height 32
click at [456, 48] on link "Edit Product" at bounding box center [450, 44] width 37 height 15
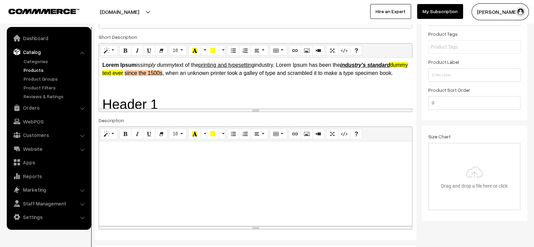
scroll to position [123, 0]
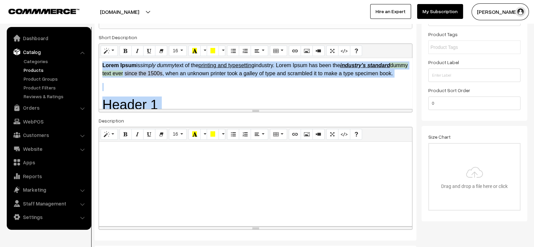
click at [247, 91] on p at bounding box center [255, 87] width 306 height 8
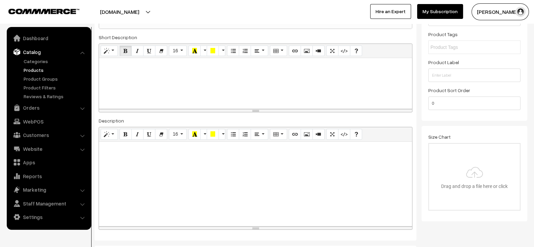
click at [415, 89] on div "Name * PREMIUM Raindrop (AMI) Category Test 1 × Test 1 Test 1 TESTING Test 2 × …" at bounding box center [256, 90] width 322 height 302
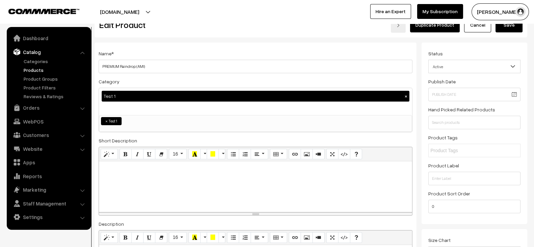
scroll to position [0, 0]
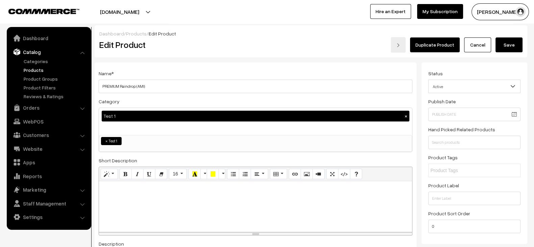
click at [508, 44] on button "Save" at bounding box center [509, 44] width 27 height 15
